Goal: Task Accomplishment & Management: Use online tool/utility

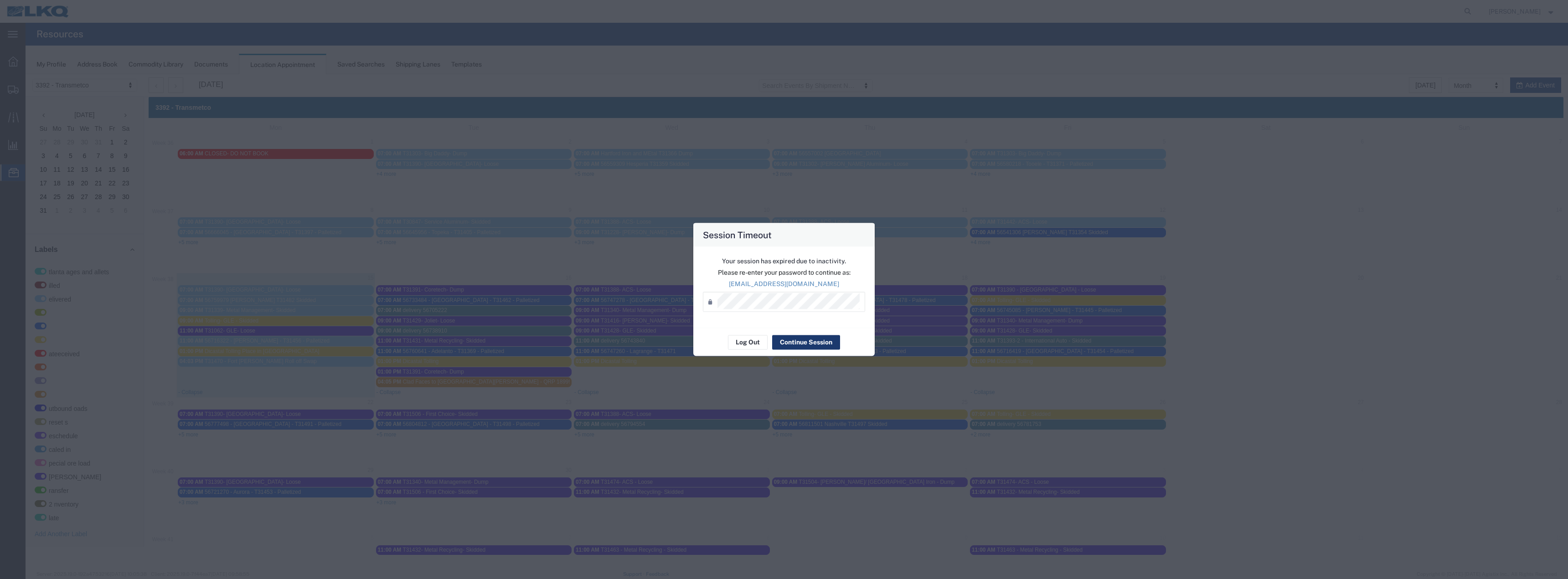
click at [790, 343] on button "Continue Session" at bounding box center [806, 342] width 68 height 15
click at [762, 344] on button "Log Out" at bounding box center [748, 345] width 40 height 15
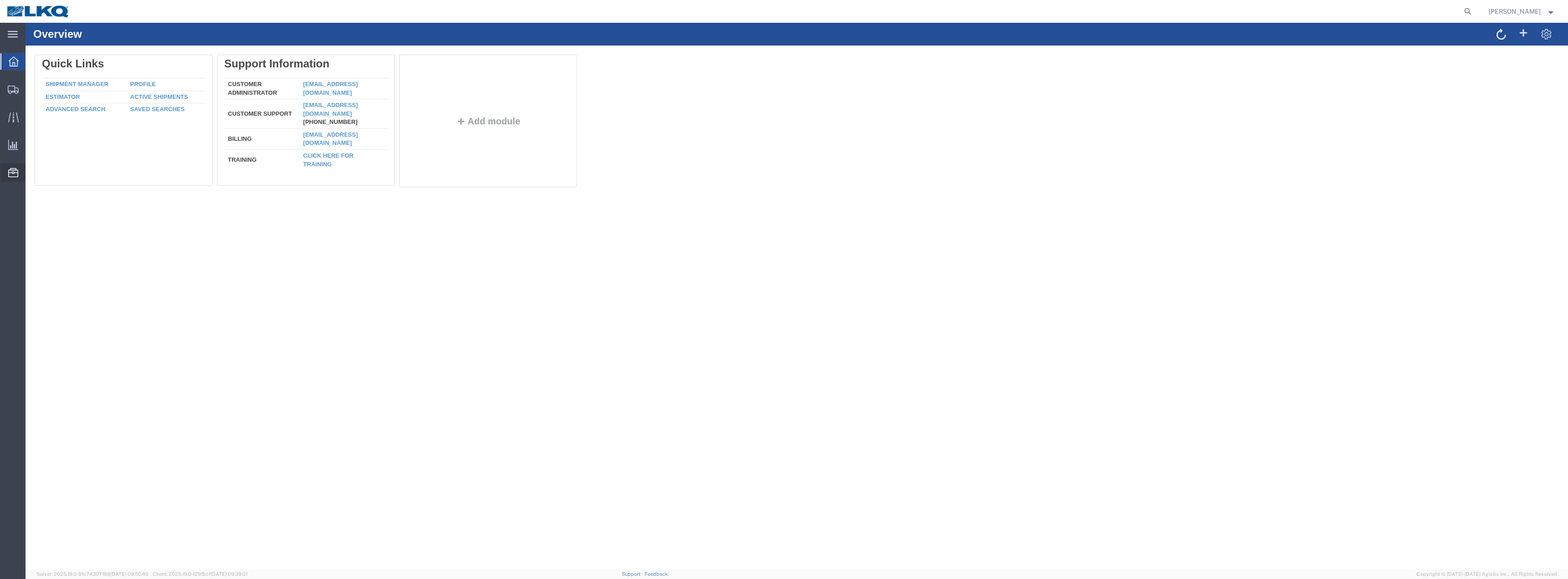
click at [0, 0] on span "Location Appointment" at bounding box center [0, 0] width 0 height 0
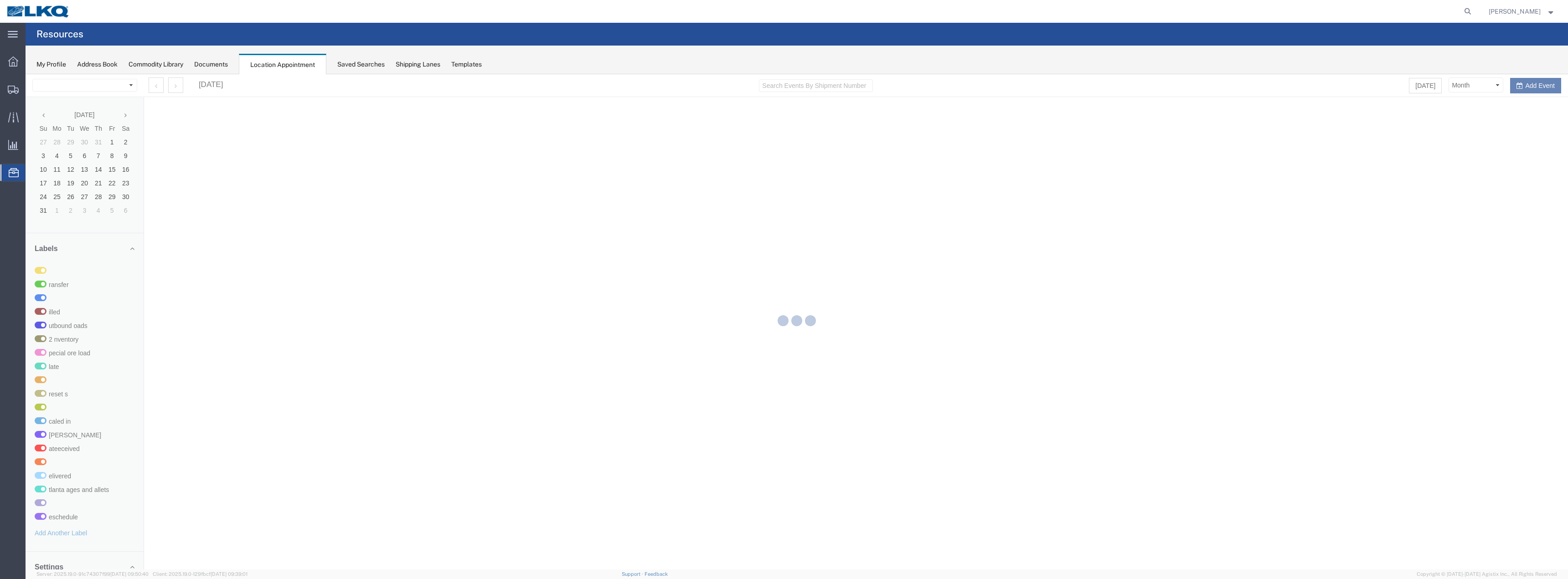
select select "28018"
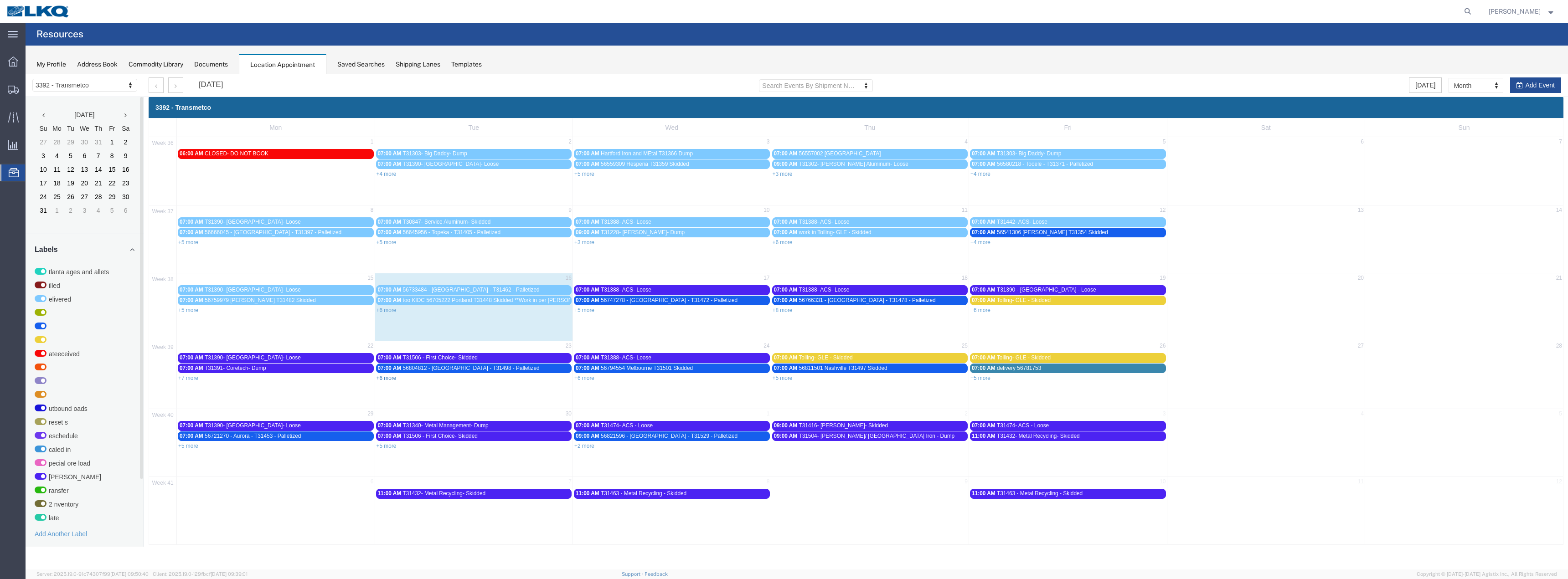
click at [391, 379] on link "+6 more" at bounding box center [387, 378] width 20 height 7
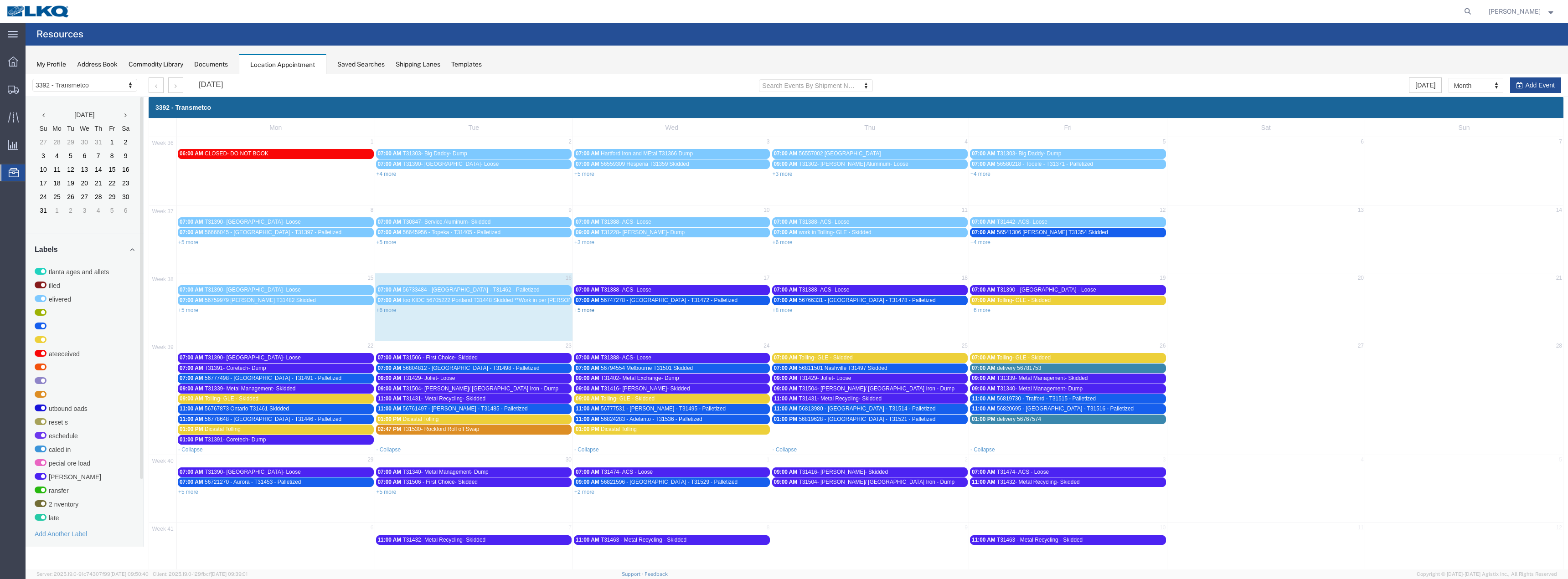
click at [587, 310] on link "+5 more" at bounding box center [584, 309] width 20 height 7
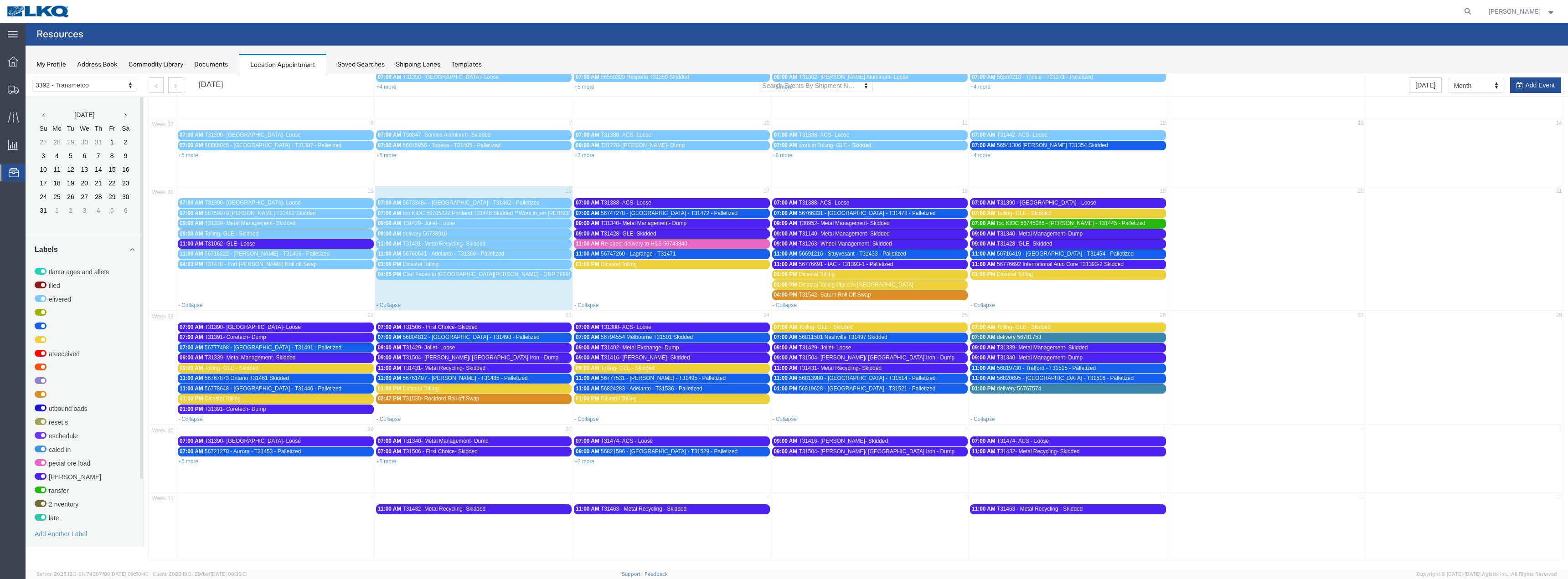
scroll to position [88, 0]
